Goal: Download file/media

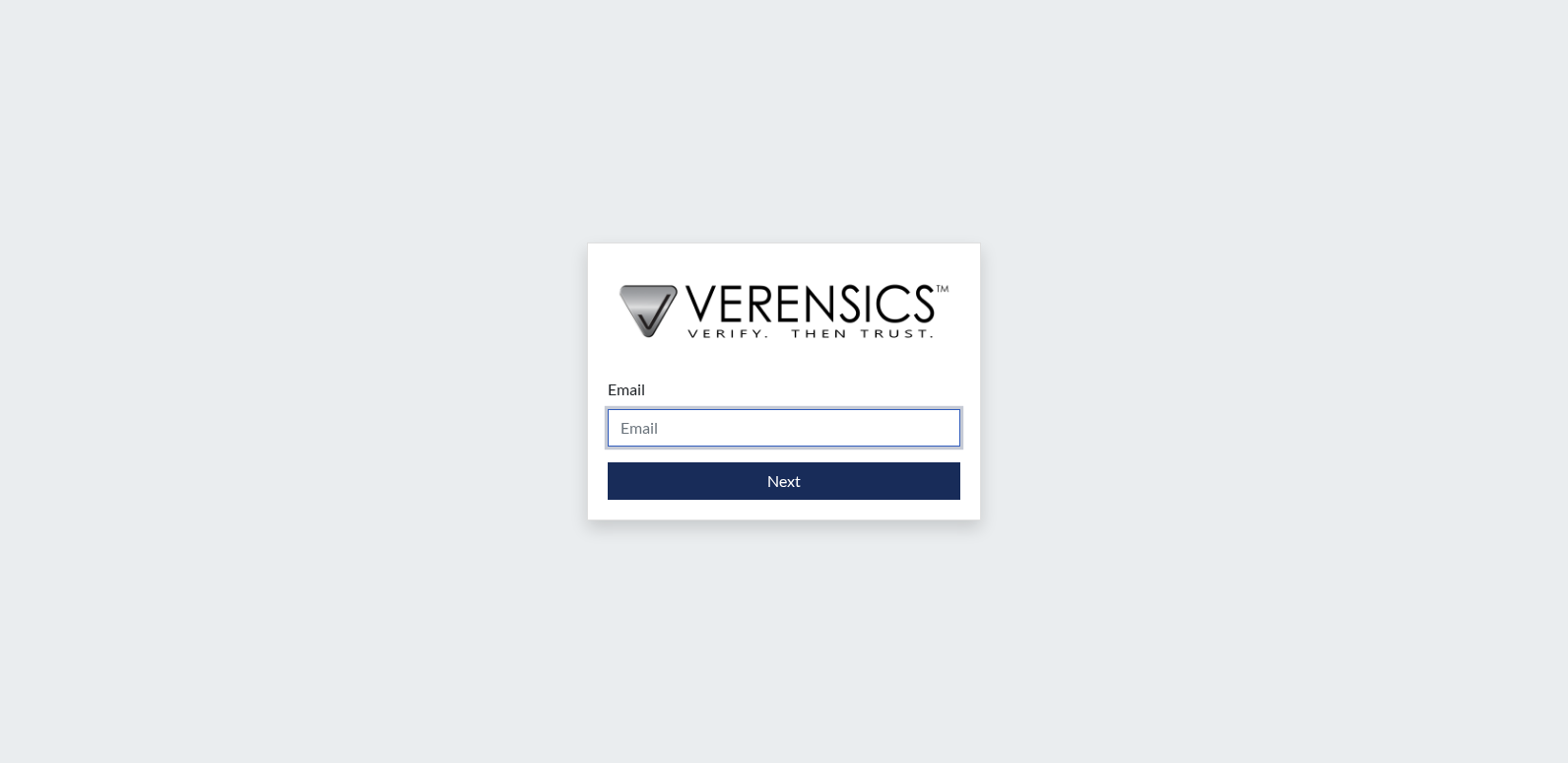
click at [725, 419] on input "Email" at bounding box center [784, 428] width 353 height 38
type input "[PERSON_NAME][EMAIL_ADDRESS][PERSON_NAME][DOMAIN_NAME]"
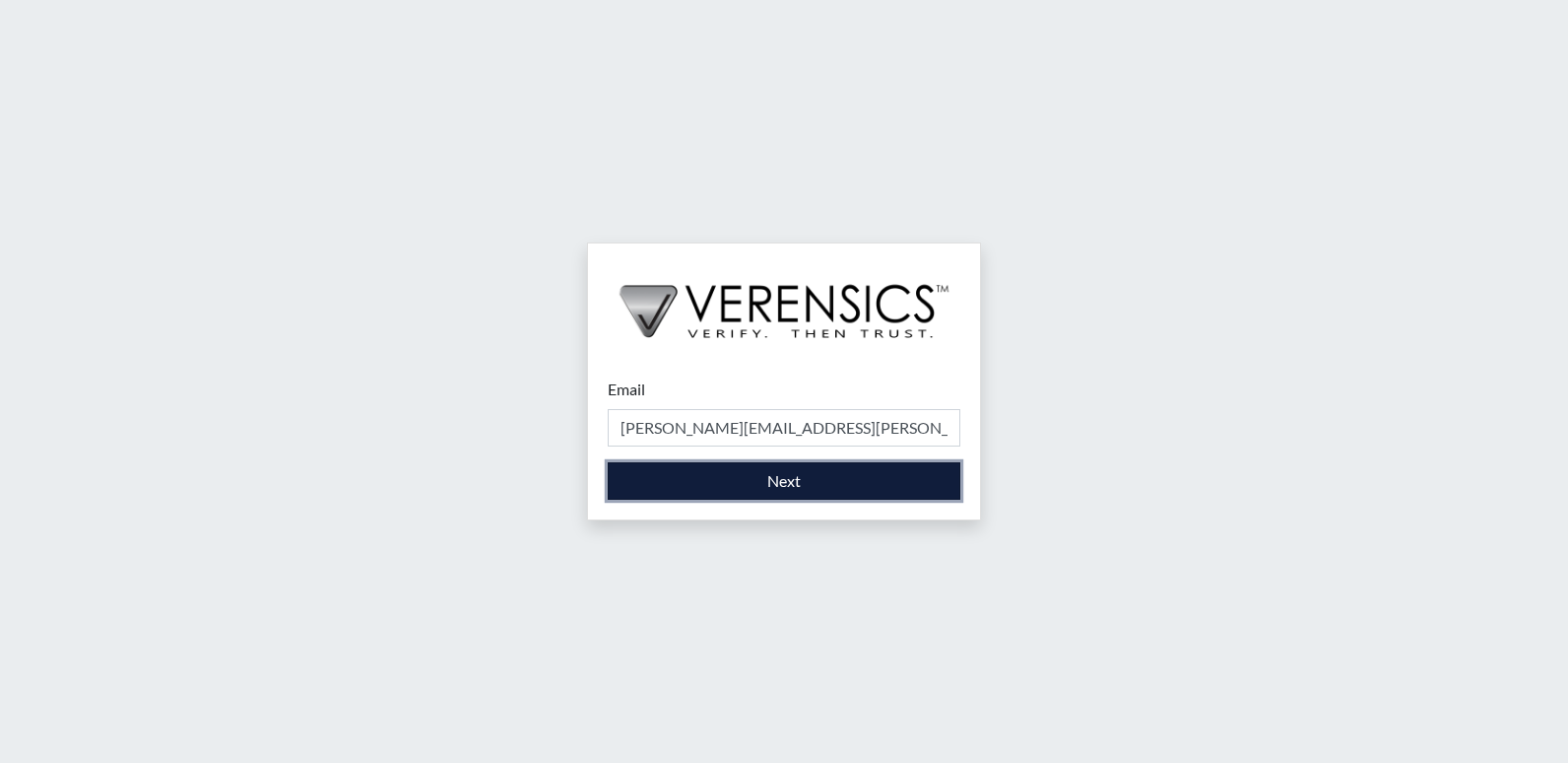
click at [669, 480] on button "Next" at bounding box center [784, 481] width 353 height 38
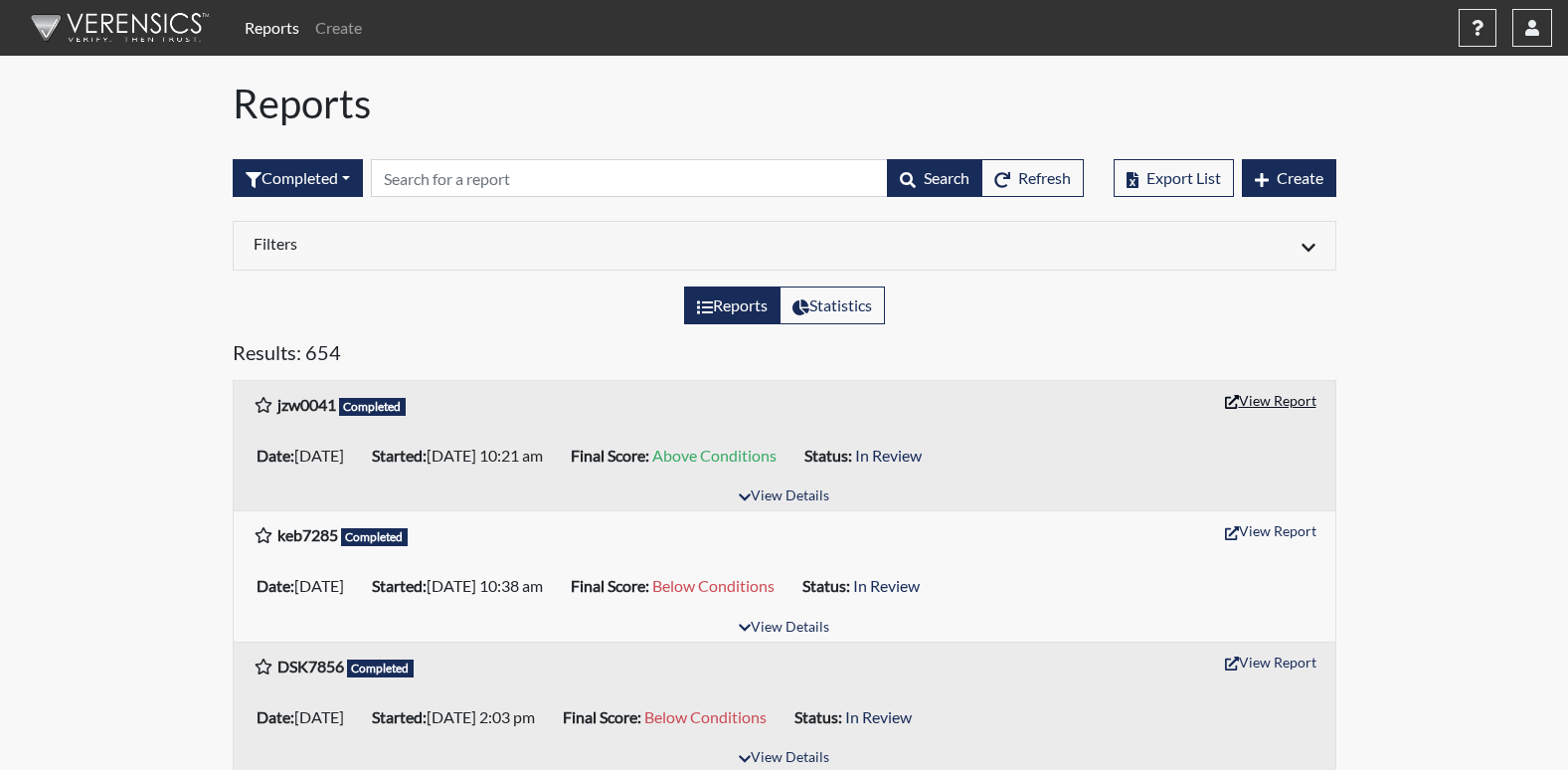
click at [1261, 402] on button "View Report" at bounding box center [1270, 400] width 109 height 31
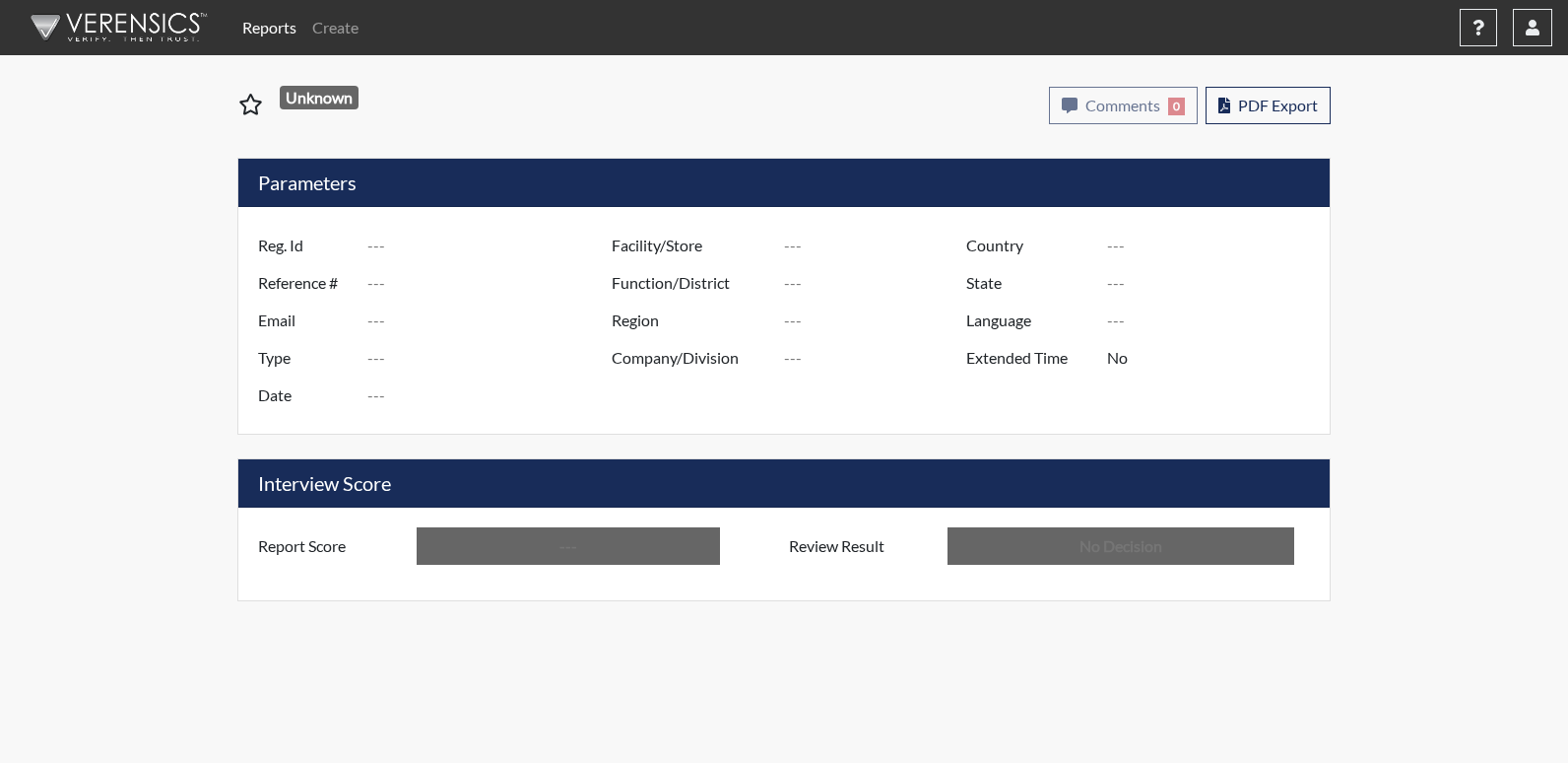
type input "jzw0041"
type input "51714"
type input "---"
type input "Corrections Pre-Employment"
type input "[DATE]"
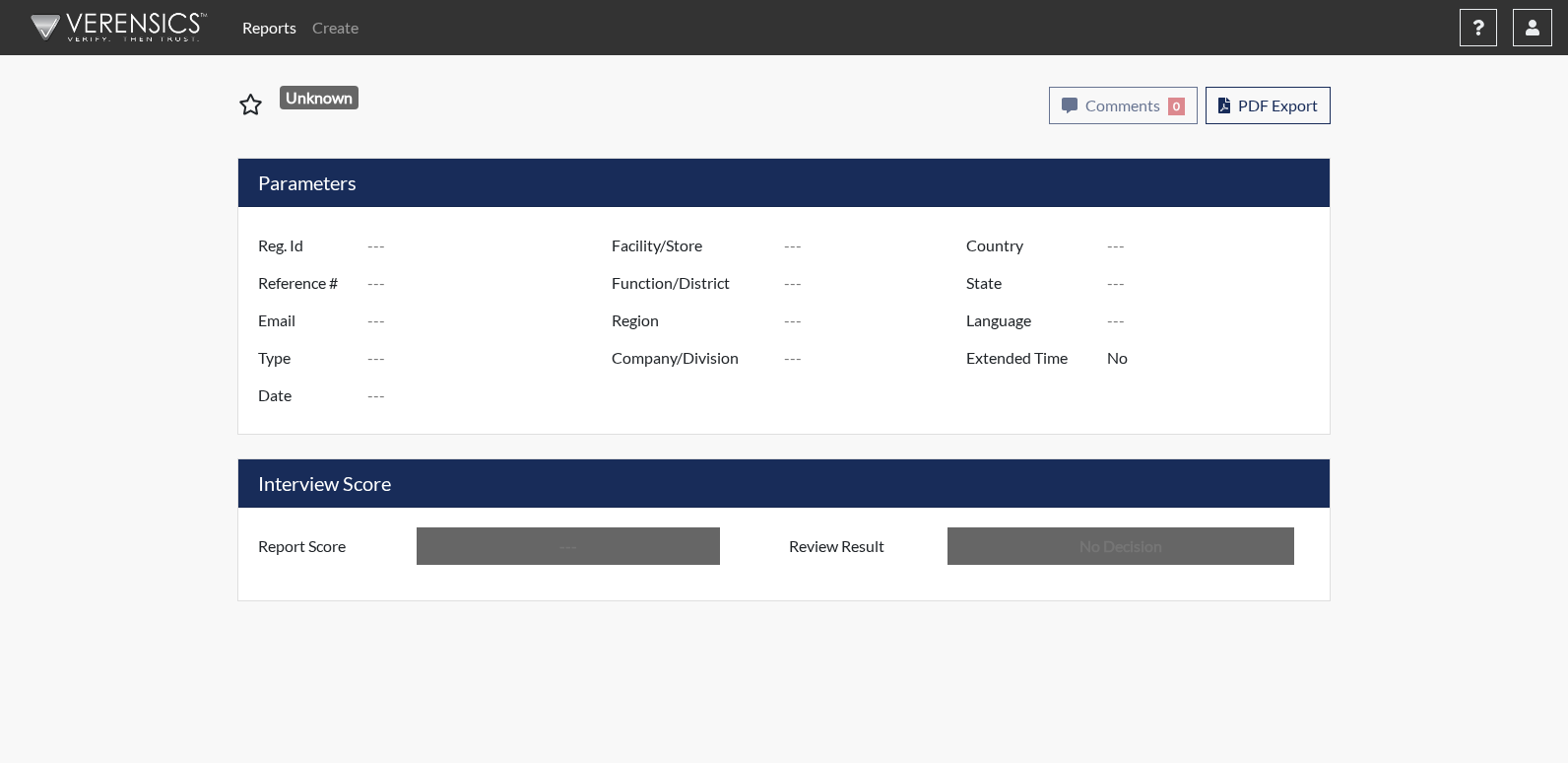
type input "[PERSON_NAME]"
type input "[GEOGRAPHIC_DATA]"
type input "[US_STATE]"
type input "English"
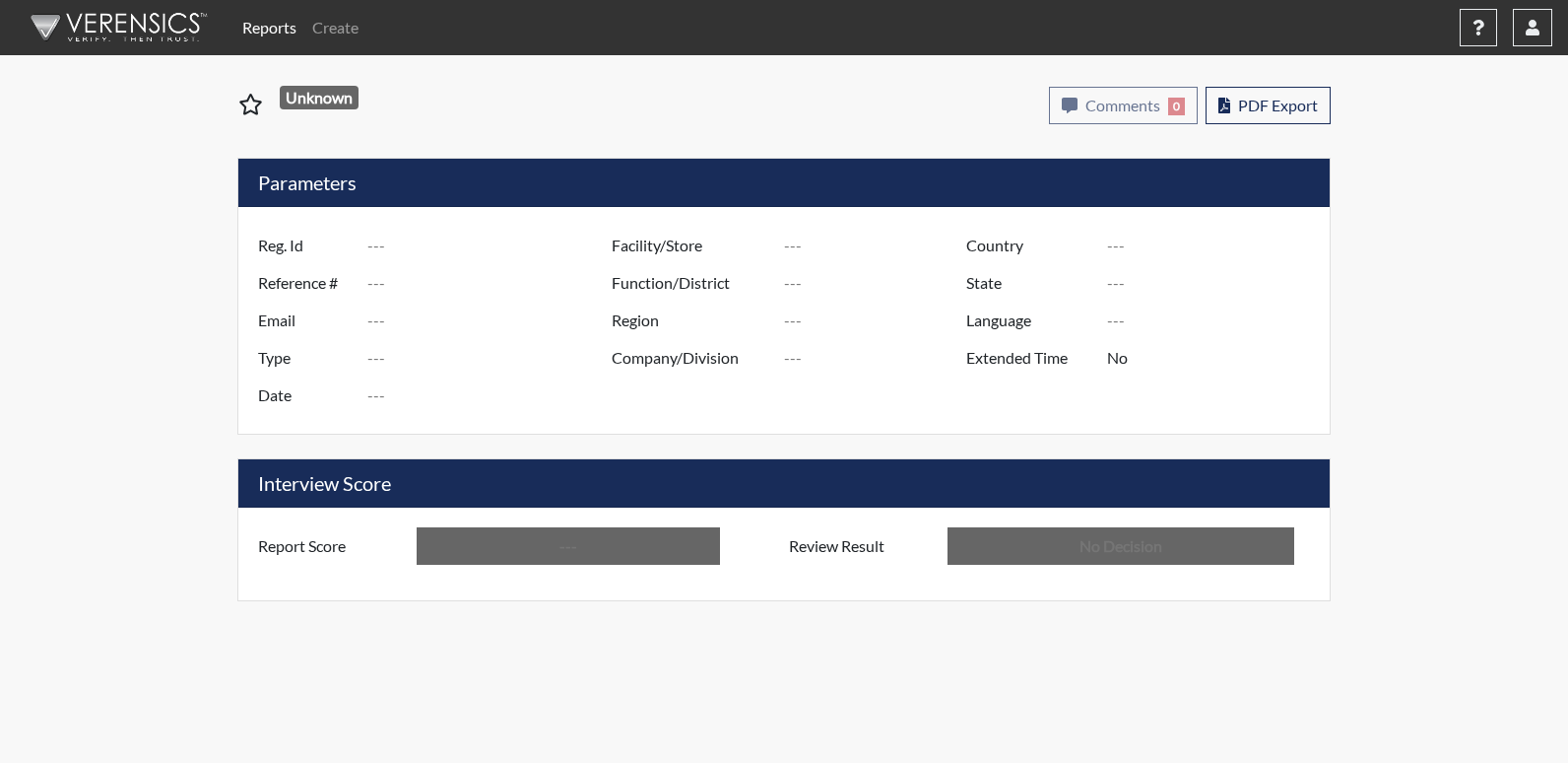
type input "Above Conditions"
type input "In Review"
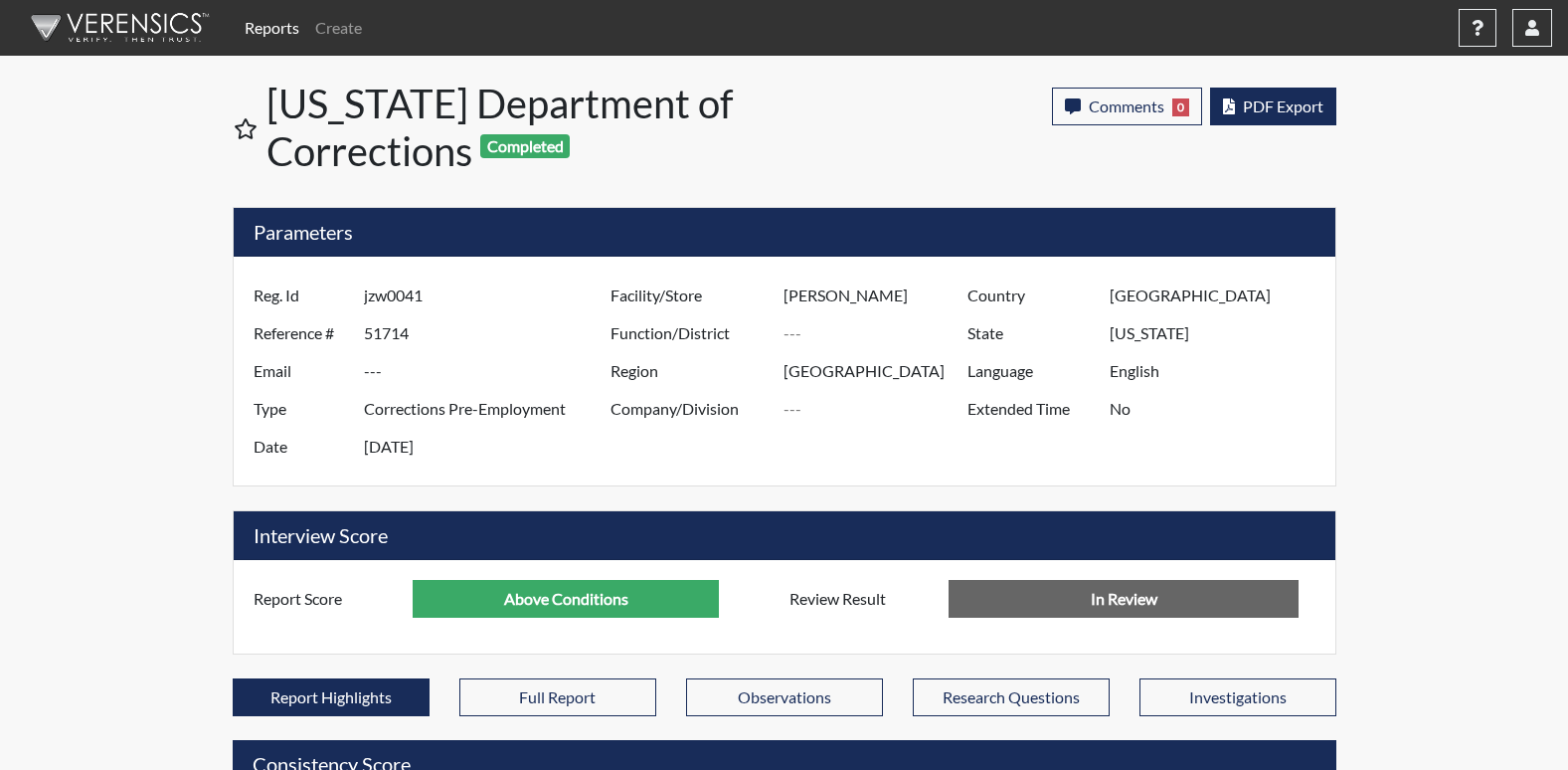
scroll to position [330, 826]
click at [1246, 99] on span "PDF Export" at bounding box center [1283, 105] width 81 height 19
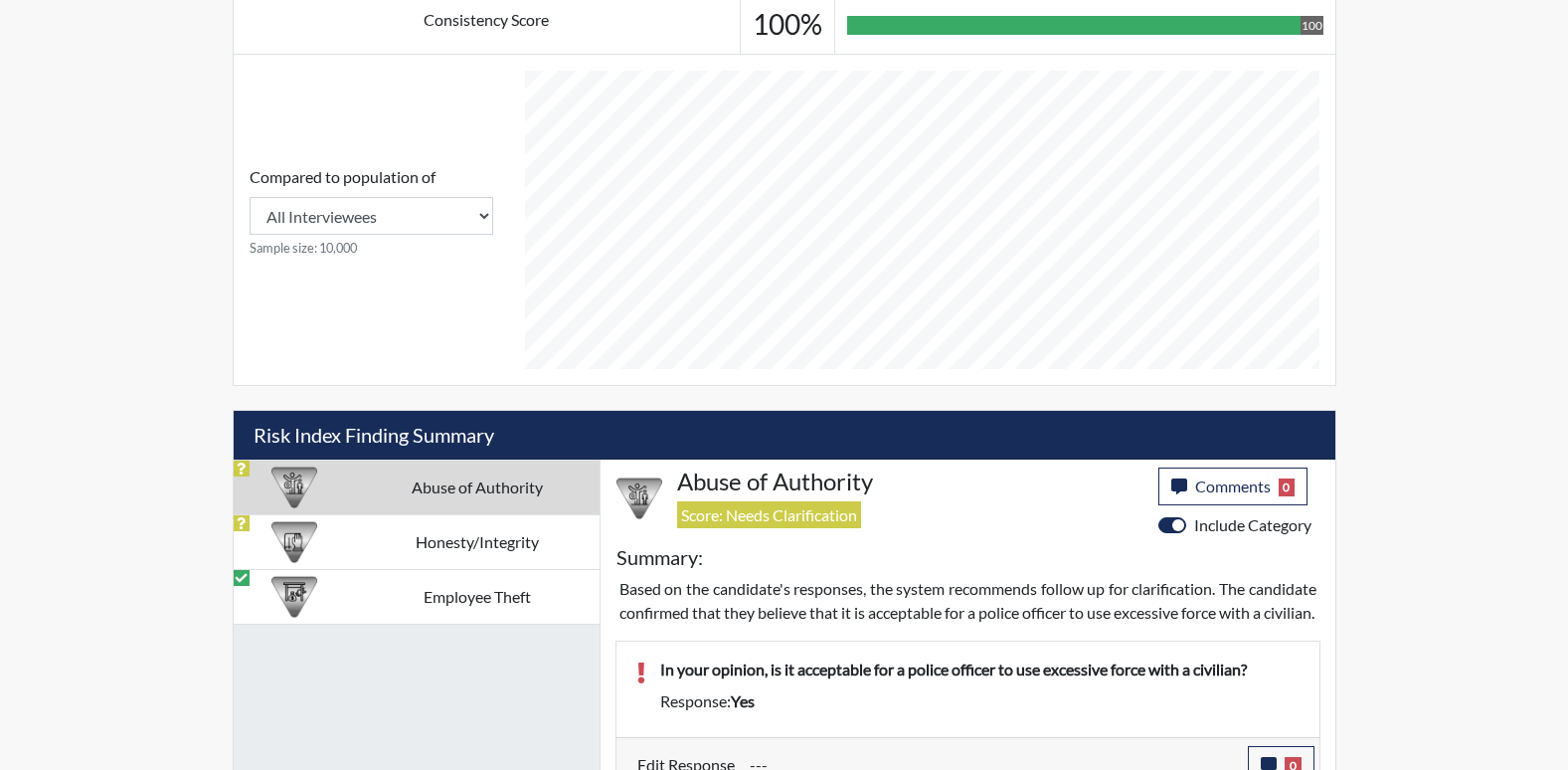
scroll to position [796, 0]
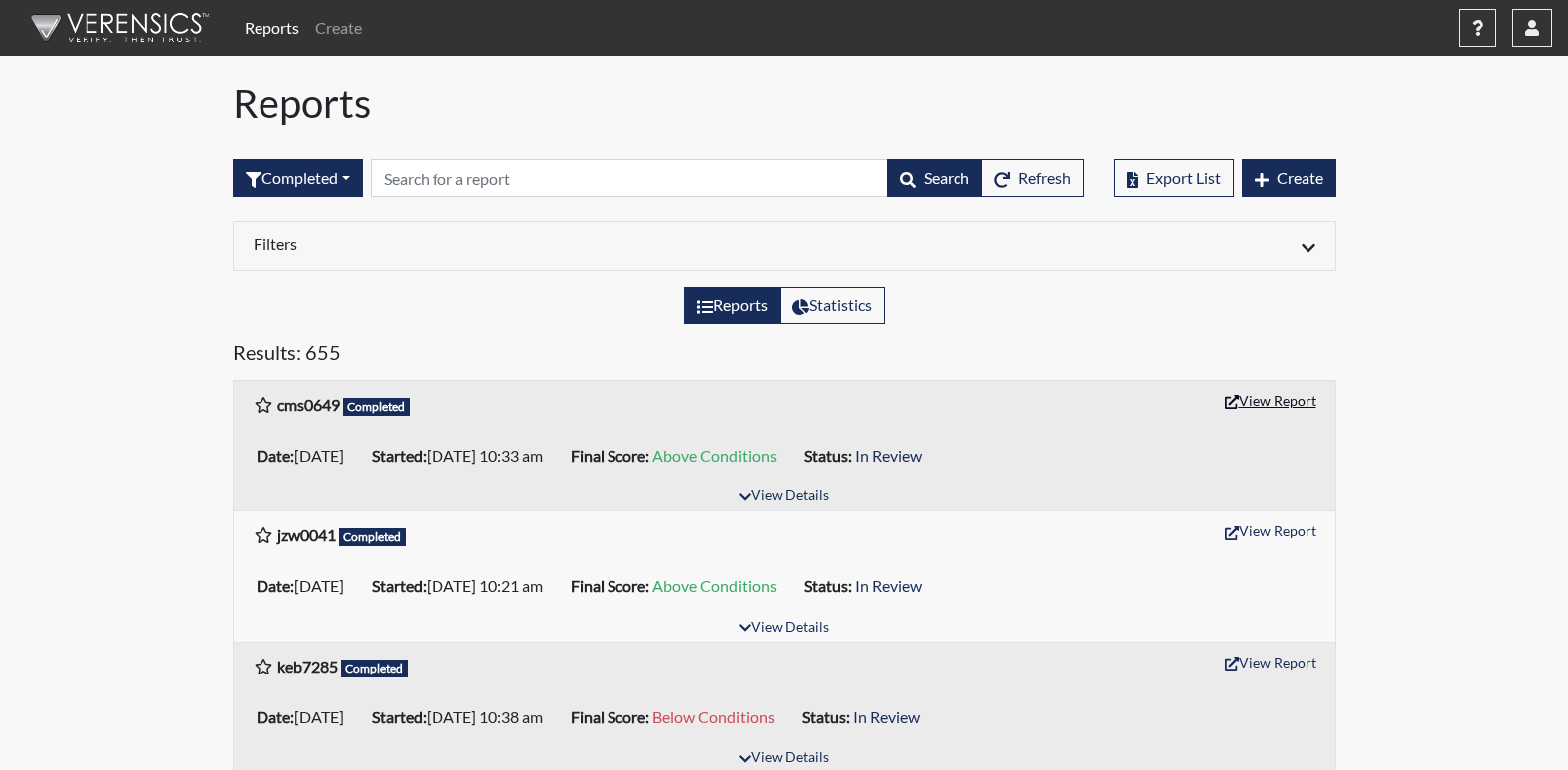
click at [1277, 399] on button "View Report" at bounding box center [1270, 400] width 109 height 31
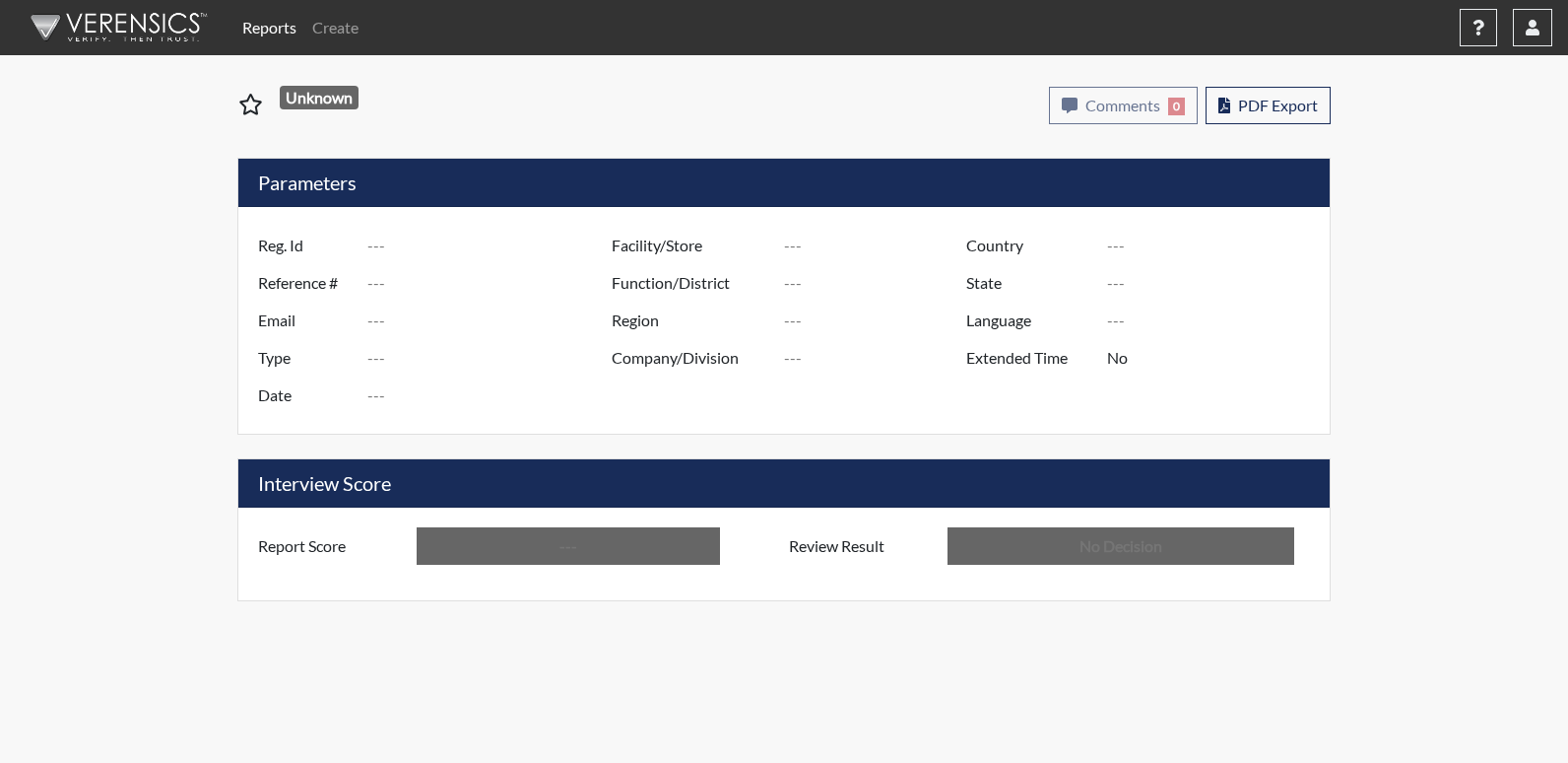
type input "cms0649"
type input "51717"
type input "---"
type input "Corrections Pre-Employment"
type input "[DATE]"
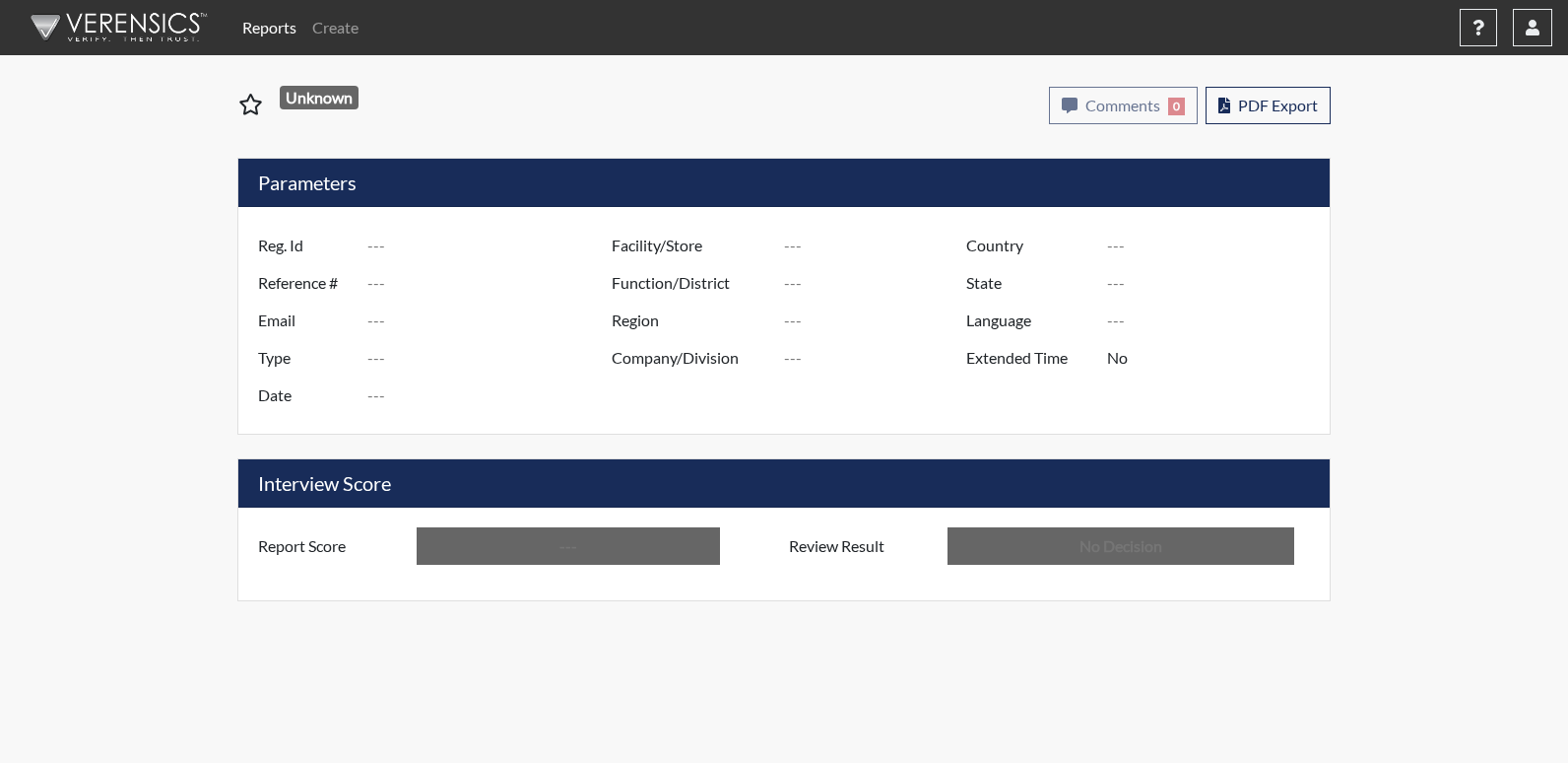
type input "[PERSON_NAME]"
type input "[GEOGRAPHIC_DATA]"
type input "[US_STATE]"
type input "English"
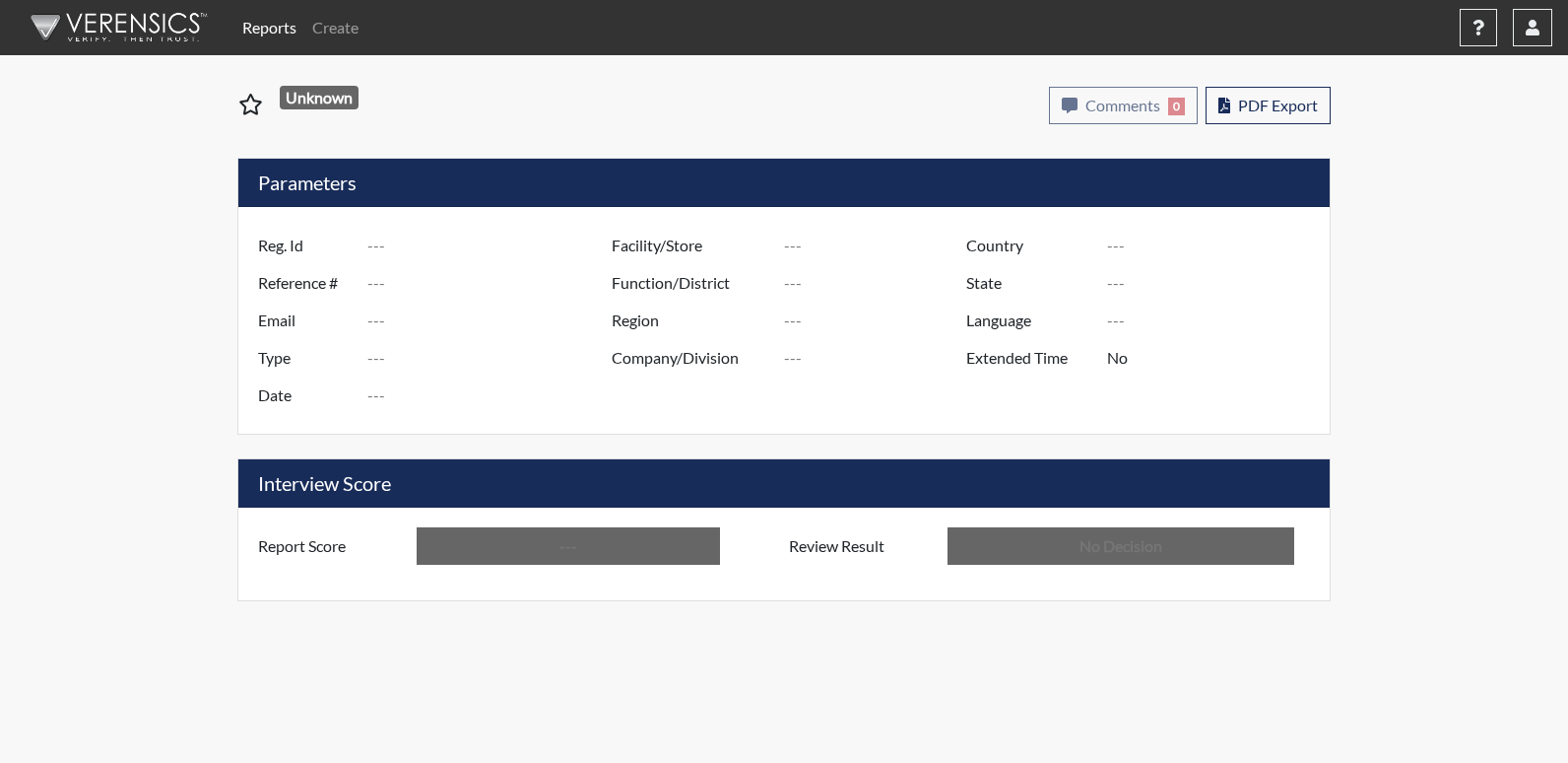
type input "Above Conditions"
type input "In Review"
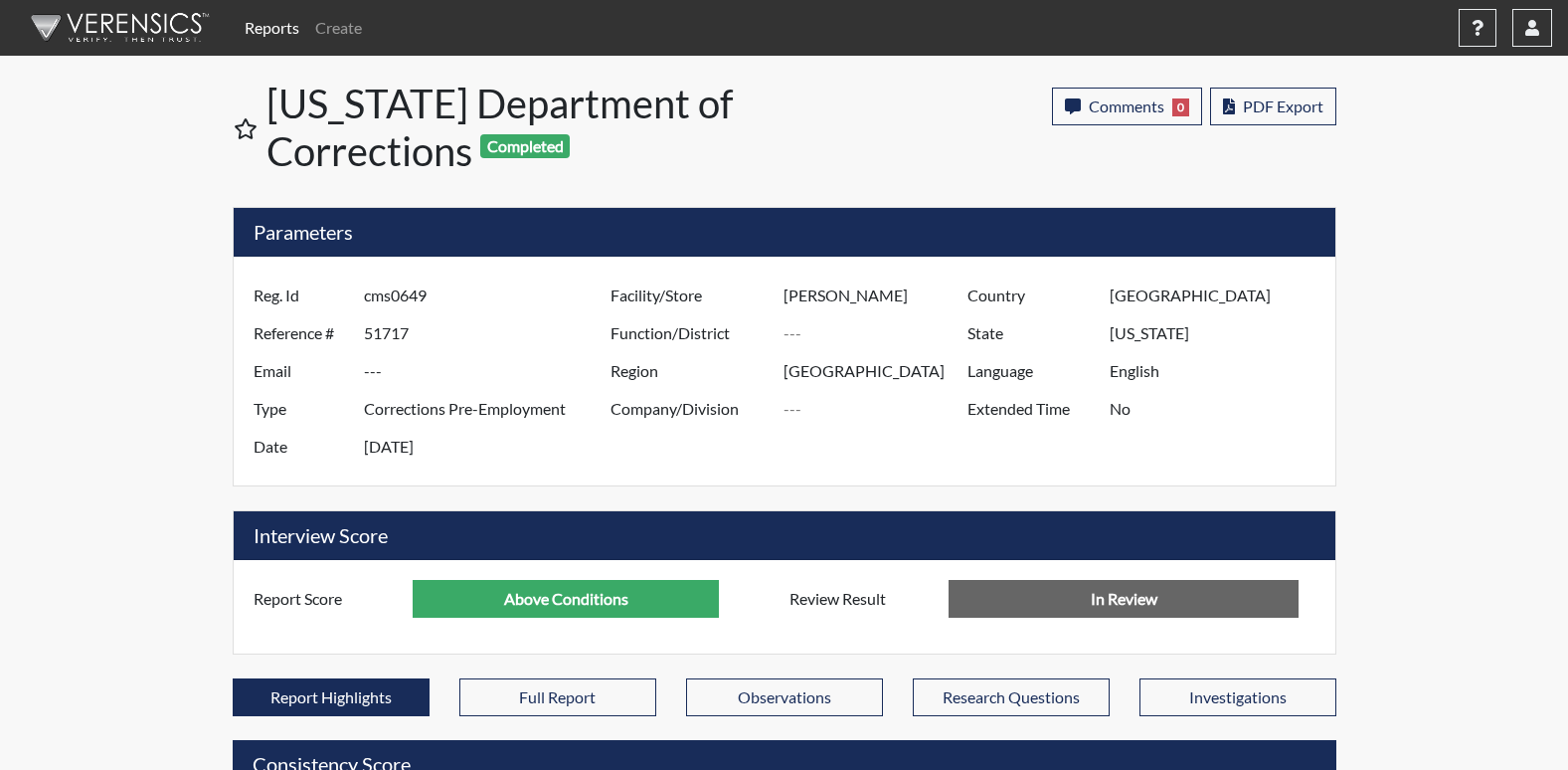
scroll to position [330, 826]
click at [1252, 108] on span "PDF Export" at bounding box center [1283, 105] width 81 height 19
